Goal: Communication & Community: Answer question/provide support

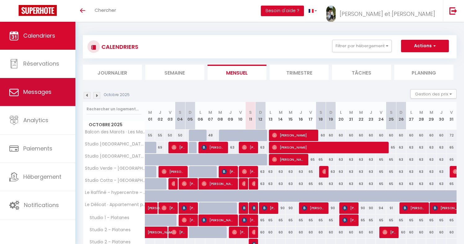
click at [39, 90] on span "Messages" at bounding box center [37, 92] width 28 height 8
select select "message"
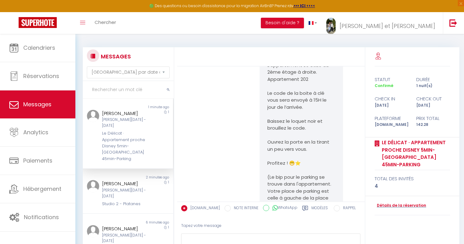
scroll to position [1315, 0]
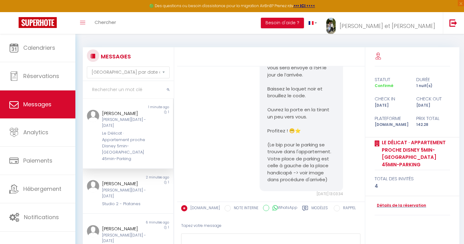
click at [120, 147] on div "Le Délicat · Appartement proche Disney 5min-[GEOGRAPHIC_DATA] 45min-Parking" at bounding box center [124, 146] width 44 height 32
click at [126, 187] on div "Sam 11 Oct - Dim 12 Oct" at bounding box center [124, 193] width 44 height 12
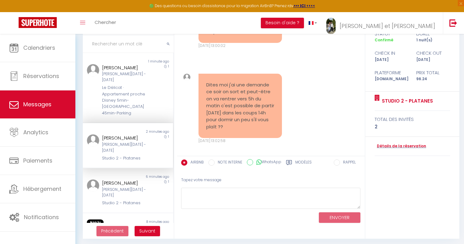
scroll to position [48, 0]
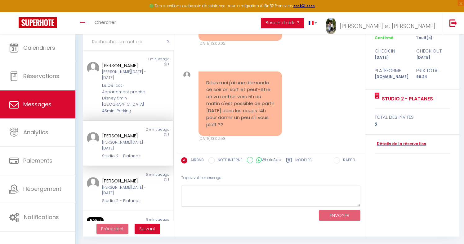
click at [228, 93] on pre "Dites moi j'ai une demande ce soir on sort et peut-être on va rentrer vers 5h d…" at bounding box center [240, 103] width 68 height 49
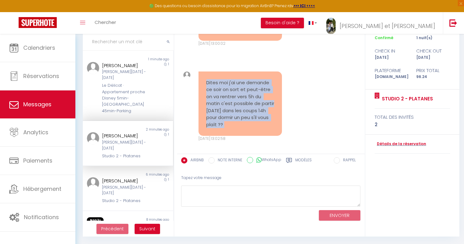
click at [228, 93] on pre "Dites moi j'ai une demande ce soir on sort et peut-être on va rentrer vers 5h d…" at bounding box center [240, 103] width 68 height 49
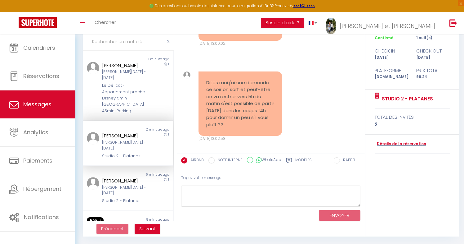
click at [228, 93] on pre "Dites moi j'ai une demande ce soir on sort et peut-être on va rentrer vers 5h d…" at bounding box center [240, 103] width 68 height 49
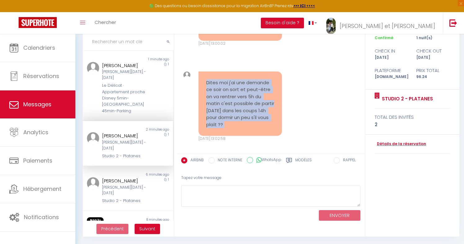
click at [229, 114] on pre "Dites moi j'ai une demande ce soir on sort et peut-être on va rentrer vers 5h d…" at bounding box center [240, 103] width 68 height 49
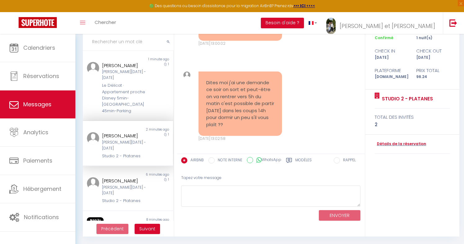
click at [229, 114] on pre "Dites moi j'ai une demande ce soir on sort et peut-être on va rentrer vers 5h d…" at bounding box center [240, 103] width 68 height 49
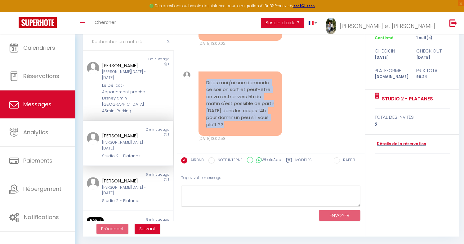
click at [223, 104] on pre "Dites moi j'ai une demande ce soir on sort et peut-être on va rentrer vers 5h d…" at bounding box center [240, 103] width 68 height 49
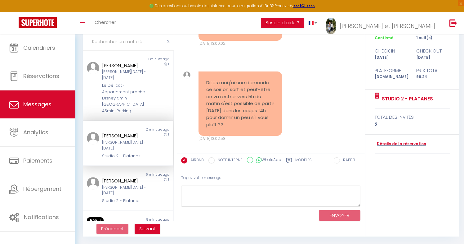
click at [223, 104] on pre "Dites moi j'ai une demande ce soir on sort et peut-être on va rentrer vers 5h d…" at bounding box center [240, 103] width 68 height 49
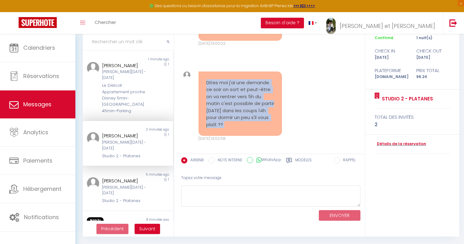
click at [223, 115] on pre "Dites moi j'ai une demande ce soir on sort et peut-être on va rentrer vers 5h d…" at bounding box center [240, 103] width 68 height 49
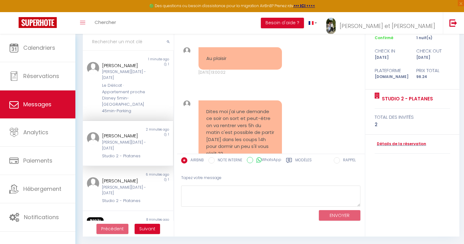
scroll to position [273, 0]
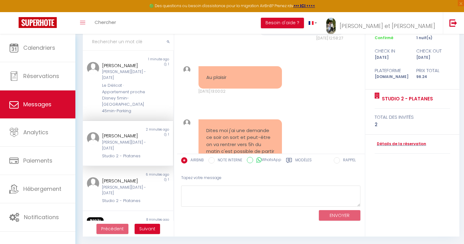
click at [212, 74] on pre "Au plaisir" at bounding box center [240, 77] width 68 height 7
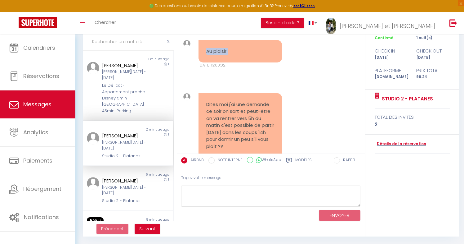
scroll to position [321, 0]
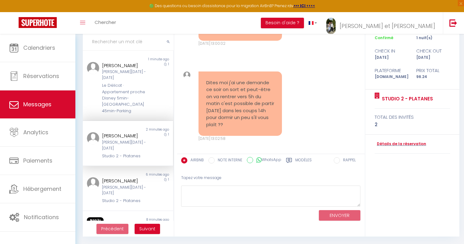
click at [216, 106] on pre "Dites moi j'ai une demande ce soir on sort et peut-être on va rentrer vers 5h d…" at bounding box center [240, 103] width 68 height 49
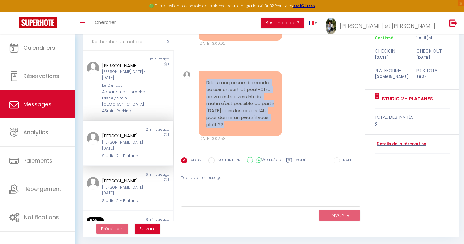
click at [218, 96] on pre "Dites moi j'ai une demande ce soir on sort et peut-être on va rentrer vers 5h d…" at bounding box center [240, 103] width 68 height 49
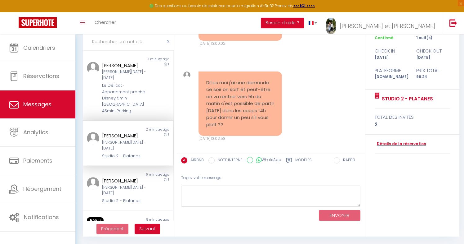
click at [218, 96] on pre "Dites moi j'ai une demande ce soir on sort et peut-être on va rentrer vers 5h d…" at bounding box center [240, 103] width 68 height 49
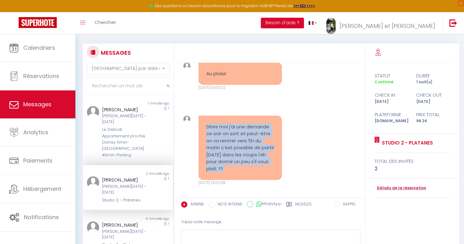
scroll to position [11, 0]
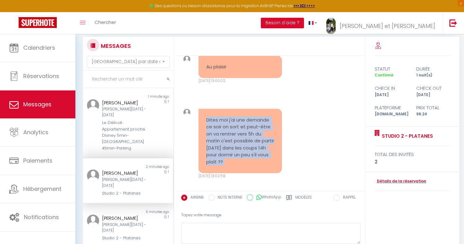
click at [263, 127] on pre "Dites moi j'ai une demande ce soir on sort et peut-être on va rentrer vers 5h d…" at bounding box center [240, 140] width 68 height 49
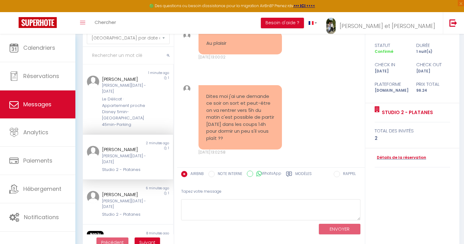
scroll to position [45, 0]
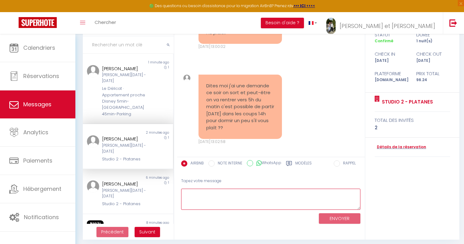
click at [226, 191] on textarea at bounding box center [271, 198] width 180 height 21
click at [295, 195] on textarea "Bonjour, j'espère que vous allez bien ! Cela est posssible mais" at bounding box center [271, 198] width 180 height 21
click at [322, 193] on textarea "Bonjour, j'espère que vous allez bien ! Cela est possible mais" at bounding box center [271, 198] width 180 height 21
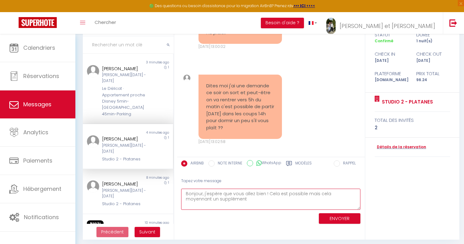
click at [329, 196] on textarea "Bonjour, j'espère que vous allez bien ! Cela est possible mais cela moyennant u…" at bounding box center [271, 198] width 180 height 21
click at [300, 205] on textarea "Bonjour, j'espère que vous allez bien ! Cela est possible mais cela moyennant u…" at bounding box center [271, 198] width 180 height 21
click at [264, 203] on textarea "Bonjour, j'espère que vous allez bien ! Cela est possible mais cela moyennant u…" at bounding box center [271, 198] width 180 height 21
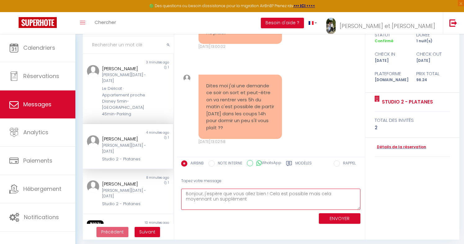
click at [264, 203] on textarea "Bonjour, j'espère que vous allez bien ! Cela est possible mais cela moyennant u…" at bounding box center [271, 198] width 180 height 21
click at [242, 197] on textarea "Bonjour, j'espère que vous allez bien ! Cela est possible mais cela moyennant u…" at bounding box center [271, 198] width 180 height 21
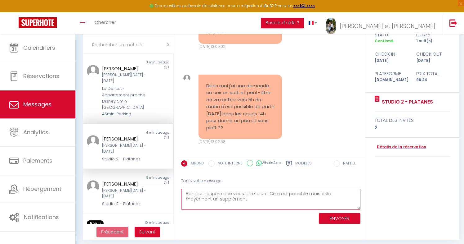
click at [242, 197] on textarea "Bonjour, j'espère que vous allez bien ! Cela est possible mais cela moyennant u…" at bounding box center [271, 198] width 180 height 21
click at [230, 198] on textarea "Bonjour, j'espère que vous allez bien ! Cela est possible mais cela moyennant u…" at bounding box center [271, 198] width 180 height 21
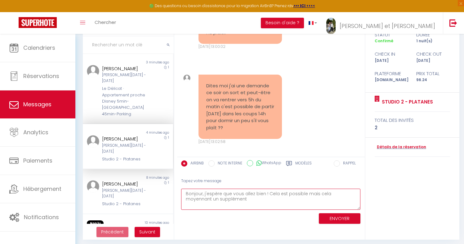
click at [230, 198] on textarea "Bonjour, j'espère que vous allez bien ! Cela est possible mais cela moyennant u…" at bounding box center [271, 198] width 180 height 21
click at [217, 192] on textarea "Bonjour, j'espère que vous allez bien ! Cela est possible mais cela moyennant u…" at bounding box center [271, 198] width 180 height 21
click at [221, 200] on textarea "Bonjour, j'espère que vous allez bien ! Cela est possible mais cela moyennant u…" at bounding box center [271, 198] width 180 height 21
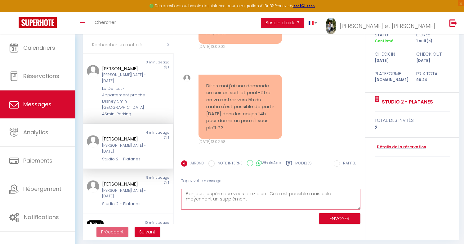
click at [221, 200] on textarea "Bonjour, j'espère que vous allez bien ! Cela est possible mais cela moyennant u…" at bounding box center [271, 198] width 180 height 21
click at [238, 204] on textarea "Bonjour, j'espère que vous allez bien ! Cela est possible mais cela moyennant u…" at bounding box center [271, 198] width 180 height 21
click at [311, 194] on textarea "Bonjour, j'espère que vous allez bien ! Cela est possible mais cela moyennant u…" at bounding box center [271, 198] width 180 height 21
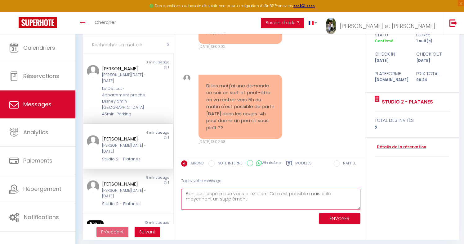
click at [307, 192] on textarea "Bonjour, j'espère que vous allez bien ! Cela est possible mais cela moyennant u…" at bounding box center [271, 198] width 180 height 21
drag, startPoint x: 304, startPoint y: 192, endPoint x: 327, endPoint y: 192, distance: 23.3
click at [327, 192] on textarea "Bonjour, j'espère que vous allez bien ! Cela est possible mais cela moyennant u…" at bounding box center [271, 198] width 180 height 21
click at [222, 201] on textarea "Bonjour, j'espère que vous allez bien ! Cela est possible moyennant un suppléme…" at bounding box center [271, 198] width 180 height 21
paste textarea "https://buy.stripe.com/3cI4gz8dLbncbiD0ze4ko06"
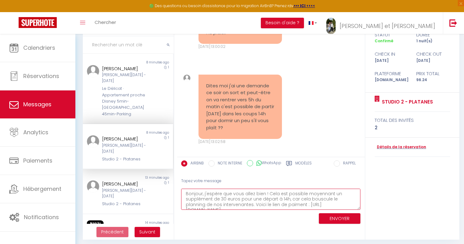
scroll to position [4, 0]
click at [272, 201] on textarea "Bonjour, j'espère que vous allez bien ! Cela est possible moyennant un suppléme…" at bounding box center [271, 198] width 180 height 21
type textarea "Bonjour, j'espère que vous allez bien ! Cela est possible moyennant un suppléme…"
click at [325, 217] on button "ENVOYER" at bounding box center [340, 218] width 42 height 11
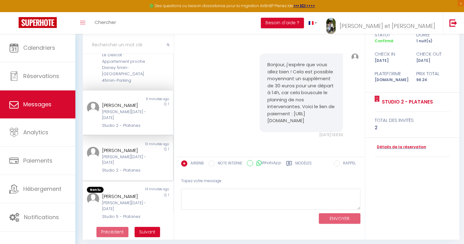
scroll to position [37, 0]
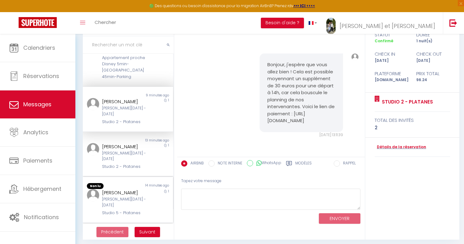
click at [125, 189] on div "Fatoumata Diakhaby" at bounding box center [124, 192] width 44 height 7
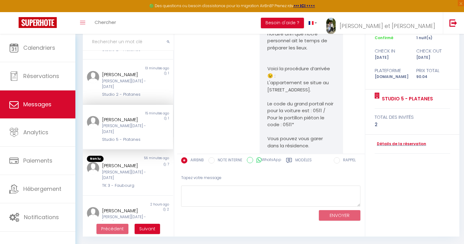
scroll to position [127, 0]
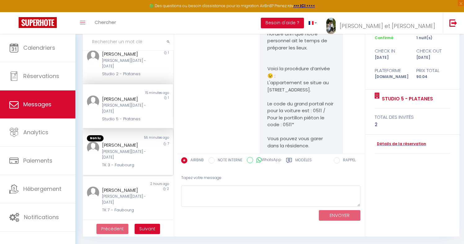
click at [137, 129] on div "Non lu 56 minutes ago rongzi yu Sam 11 Oct - Sam 18 Oct TK 3 - Faubourg 7" at bounding box center [128, 152] width 90 height 46
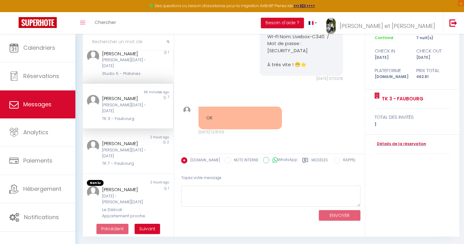
scroll to position [195, 0]
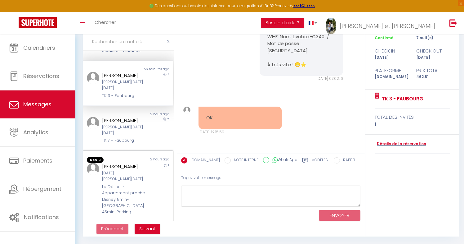
click at [116, 183] on div "Le Délicat · Appartement proche Disney 5min-[GEOGRAPHIC_DATA] 45min-Parking" at bounding box center [124, 199] width 44 height 32
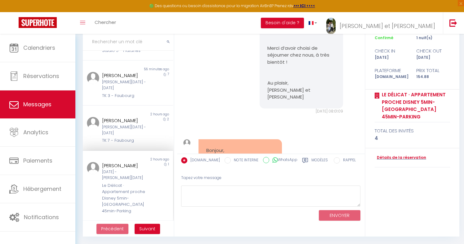
scroll to position [2327, 0]
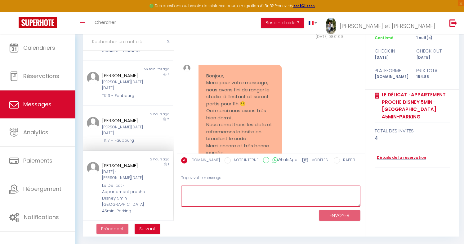
click at [230, 192] on textarea at bounding box center [271, 195] width 180 height 21
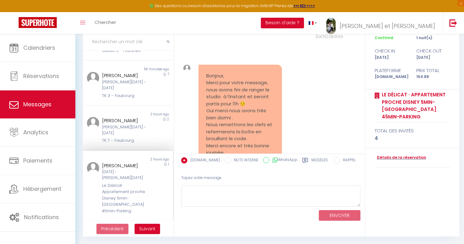
click at [231, 106] on pre "Bonjour, Merci pour votre message, nous avons fini de ranger le studio à l’inst…" at bounding box center [240, 117] width 68 height 91
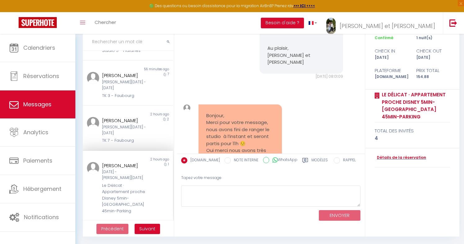
scroll to position [2268, 0]
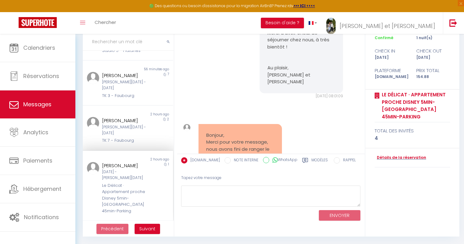
click at [228, 132] on pre "Bonjour, Merci pour votre message, nous avons fini de ranger le studio à l’inst…" at bounding box center [240, 177] width 68 height 91
click at [231, 132] on pre "Bonjour, Merci pour votre message, nous avons fini de ranger le studio à l’inst…" at bounding box center [240, 177] width 68 height 91
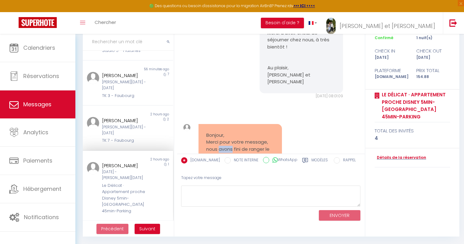
click at [231, 132] on pre "Bonjour, Merci pour votre message, nous avons fini de ranger le studio à l’inst…" at bounding box center [240, 177] width 68 height 91
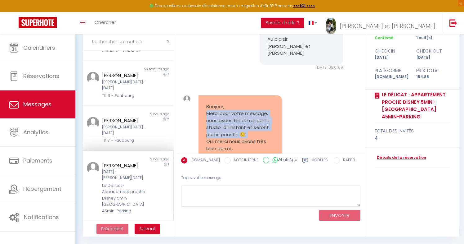
scroll to position [2308, 0]
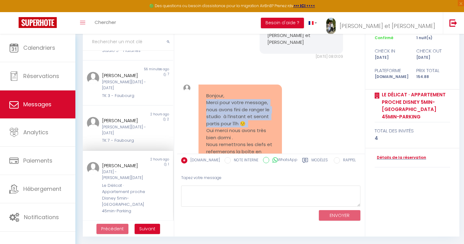
click at [226, 106] on pre "Bonjour, Merci pour votre message, nous avons fini de ranger le studio à l’inst…" at bounding box center [240, 137] width 68 height 91
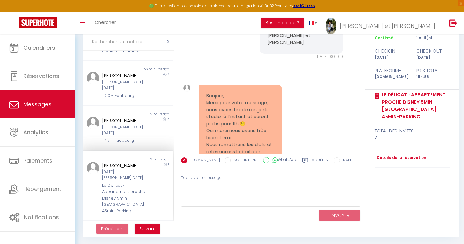
click at [226, 106] on pre "Bonjour, Merci pour votre message, nous avons fini de ranger le studio à l’inst…" at bounding box center [240, 137] width 68 height 91
click at [222, 92] on pre "Bonjour, Merci pour votre message, nous avons fini de ranger le studio à l’inst…" at bounding box center [240, 137] width 68 height 91
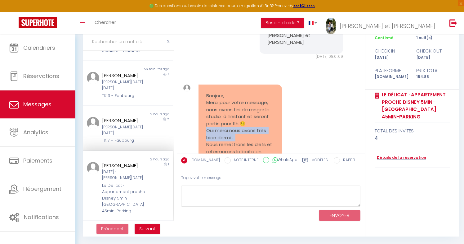
click at [222, 92] on pre "Bonjour, Merci pour votre message, nous avons fini de ranger le studio à l’inst…" at bounding box center [240, 137] width 68 height 91
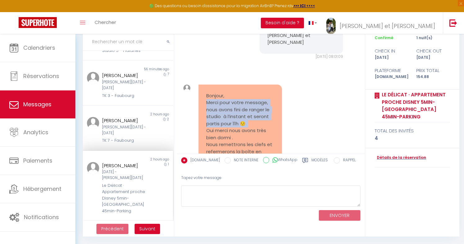
click at [224, 92] on pre "Bonjour, Merci pour votre message, nous avons fini de ranger le studio à l’inst…" at bounding box center [240, 137] width 68 height 91
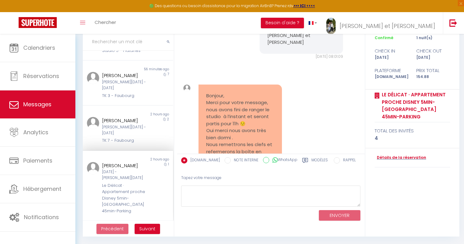
click at [224, 92] on pre "Bonjour, Merci pour votre message, nous avons fini de ranger le studio à l’inst…" at bounding box center [240, 137] width 68 height 91
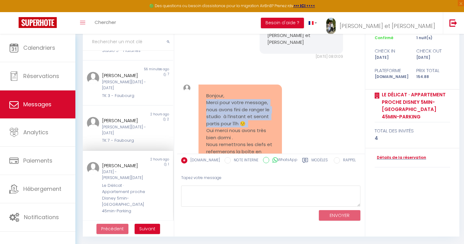
click at [212, 92] on pre "Bonjour, Merci pour votre message, nous avons fini de ranger le studio à l’inst…" at bounding box center [240, 137] width 68 height 91
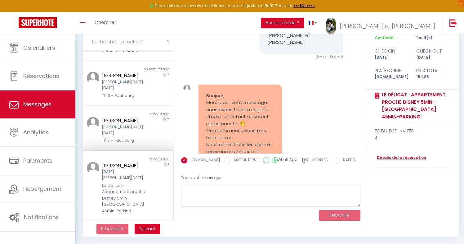
click at [212, 92] on pre "Bonjour, Merci pour votre message, nous avons fini de ranger le studio à l’inst…" at bounding box center [240, 137] width 68 height 91
click at [218, 92] on pre "Bonjour, Merci pour votre message, nous avons fini de ranger le studio à l’inst…" at bounding box center [240, 137] width 68 height 91
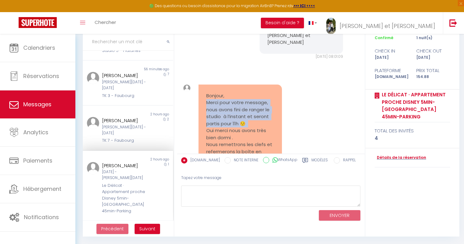
click at [218, 92] on pre "Bonjour, Merci pour votre message, nous avons fini de ranger le studio à l’inst…" at bounding box center [240, 137] width 68 height 91
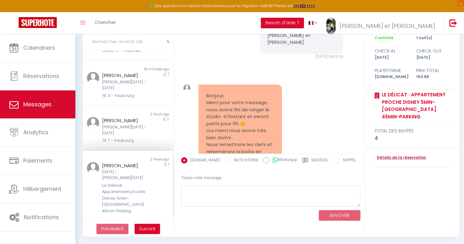
click at [218, 92] on pre "Bonjour, Merci pour votre message, nous avons fini de ranger le studio à l’inst…" at bounding box center [240, 137] width 68 height 91
click at [224, 92] on pre "Bonjour, Merci pour votre message, nous avons fini de ranger le studio à l’inst…" at bounding box center [240, 137] width 68 height 91
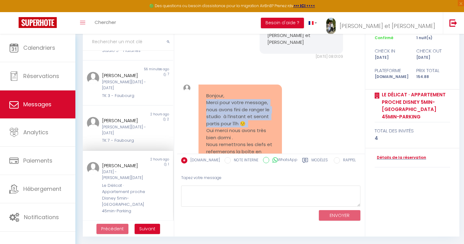
click at [231, 100] on pre "Bonjour, Merci pour votre message, nous avons fini de ranger le studio à l’inst…" at bounding box center [240, 137] width 68 height 91
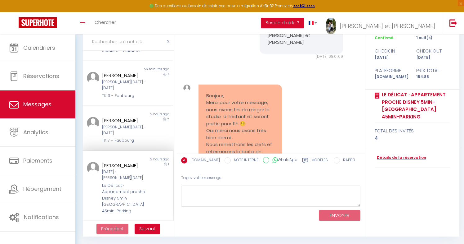
click at [231, 100] on pre "Bonjour, Merci pour votre message, nous avons fini de ranger le studio à l’inst…" at bounding box center [240, 137] width 68 height 91
click at [221, 98] on pre "Bonjour, Merci pour votre message, nous avons fini de ranger le studio à l’inst…" at bounding box center [240, 137] width 68 height 91
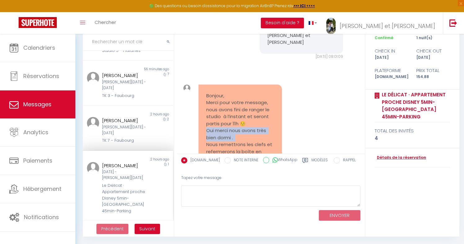
click at [219, 92] on pre "Bonjour, Merci pour votre message, nous avons fini de ranger le studio à l’inst…" at bounding box center [240, 137] width 68 height 91
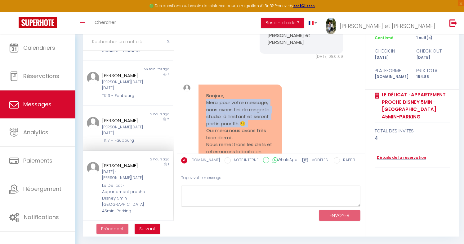
click at [217, 92] on pre "Bonjour, Merci pour votre message, nous avons fini de ranger le studio à l’inst…" at bounding box center [240, 137] width 68 height 91
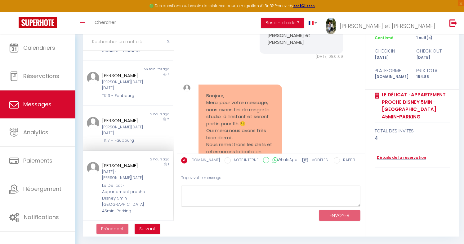
click at [217, 92] on pre "Bonjour, Merci pour votre message, nous avons fini de ranger le studio à l’inst…" at bounding box center [240, 137] width 68 height 91
click at [218, 92] on pre "Bonjour, Merci pour votre message, nous avons fini de ranger le studio à l’inst…" at bounding box center [240, 137] width 68 height 91
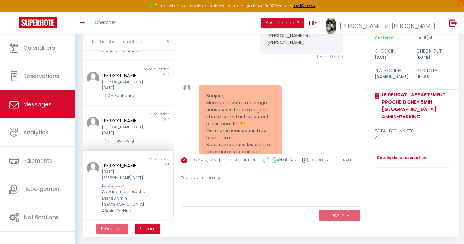
click at [218, 92] on pre "Bonjour, Merci pour votre message, nous avons fini de ranger le studio à l’inst…" at bounding box center [240, 137] width 68 height 91
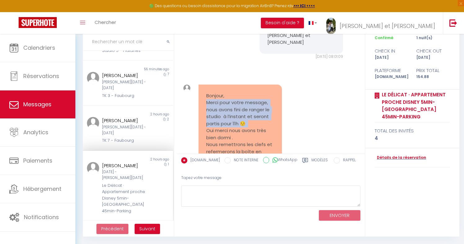
click at [226, 92] on pre "Bonjour, Merci pour votre message, nous avons fini de ranger le studio à l’inst…" at bounding box center [240, 137] width 68 height 91
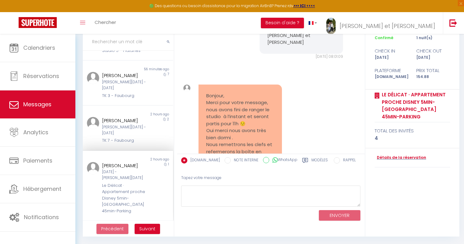
click at [226, 92] on pre "Bonjour, Merci pour votre message, nous avons fini de ranger le studio à l’inst…" at bounding box center [240, 137] width 68 height 91
click at [223, 115] on pre "Bonjour, Merci pour votre message, nous avons fini de ranger le studio à l’inst…" at bounding box center [240, 137] width 68 height 91
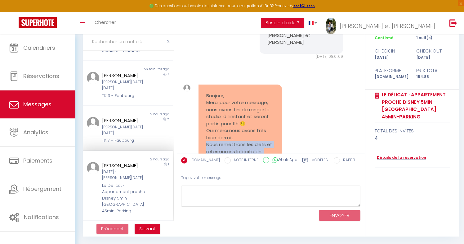
click at [216, 92] on pre "Bonjour, Merci pour votre message, nous avons fini de ranger le studio à l’inst…" at bounding box center [240, 137] width 68 height 91
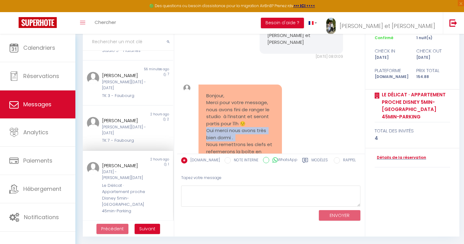
click at [214, 92] on pre "Bonjour, Merci pour votre message, nous avons fini de ranger le studio à l’inst…" at bounding box center [240, 137] width 68 height 91
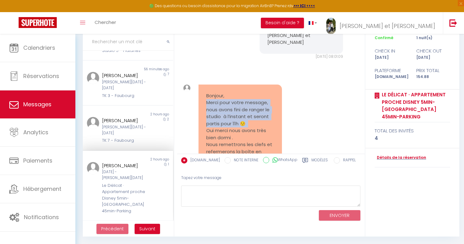
click at [223, 98] on pre "Bonjour, Merci pour votre message, nous avons fini de ranger le studio à l’inst…" at bounding box center [240, 137] width 68 height 91
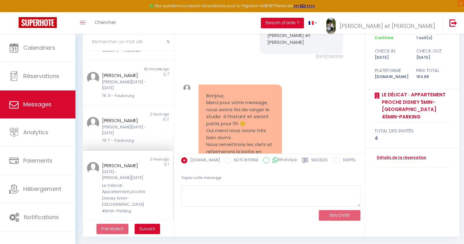
click at [223, 98] on pre "Bonjour, Merci pour votre message, nous avons fini de ranger le studio à l’inst…" at bounding box center [240, 137] width 68 height 91
click at [212, 114] on pre "Bonjour, Merci pour votre message, nous avons fini de ranger le studio à l’inst…" at bounding box center [240, 137] width 68 height 91
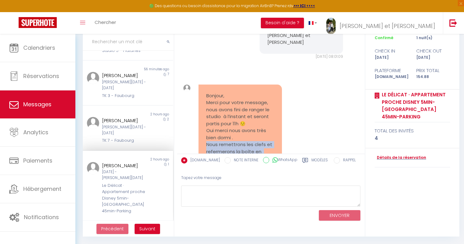
click at [212, 114] on pre "Bonjour, Merci pour votre message, nous avons fini de ranger le studio à l’inst…" at bounding box center [240, 137] width 68 height 91
click at [233, 96] on pre "Bonjour, Merci pour votre message, nous avons fini de ranger le studio à l’inst…" at bounding box center [240, 137] width 68 height 91
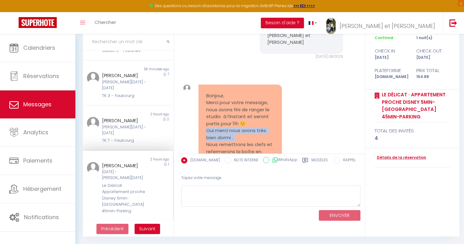
click at [214, 92] on pre "Bonjour, Merci pour votre message, nous avons fini de ranger le studio à l’inst…" at bounding box center [240, 137] width 68 height 91
